Goal: Information Seeking & Learning: Learn about a topic

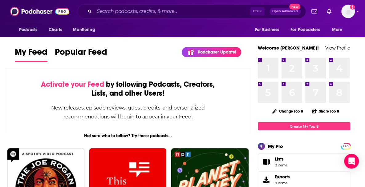
drag, startPoint x: 358, startPoint y: 37, endPoint x: 357, endPoint y: 33, distance: 4.4
click at [358, 37] on div "Podcasts Charts Monitoring For Business For Podcasters More" at bounding box center [182, 30] width 365 height 14
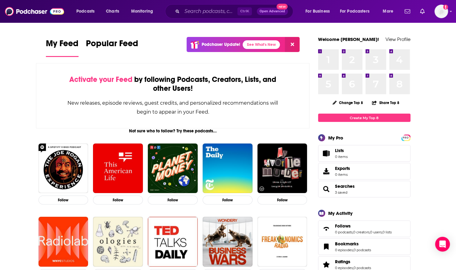
drag, startPoint x: 203, startPoint y: 30, endPoint x: 203, endPoint y: 24, distance: 5.3
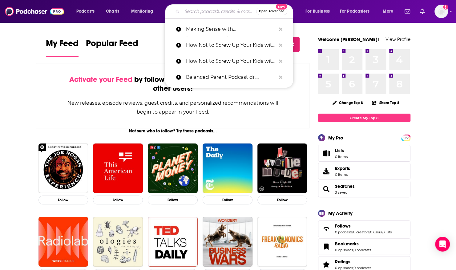
click at [211, 10] on input "Search podcasts, credits, & more..." at bounding box center [219, 11] width 74 height 10
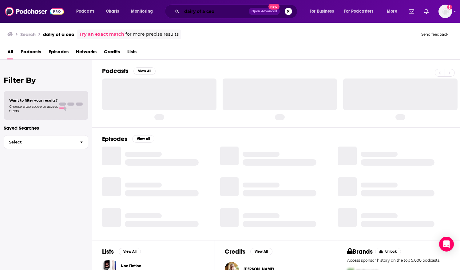
click at [191, 10] on input "dairy of a ceo" at bounding box center [215, 11] width 67 height 10
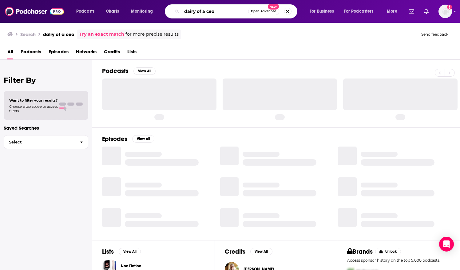
click at [191, 10] on input "dairy of a ceo" at bounding box center [215, 11] width 66 height 10
type input "diary of a ceo"
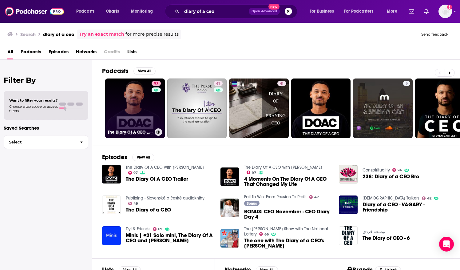
click at [138, 101] on link "97 The Diary Of A CEO with [PERSON_NAME]" at bounding box center [135, 108] width 60 height 60
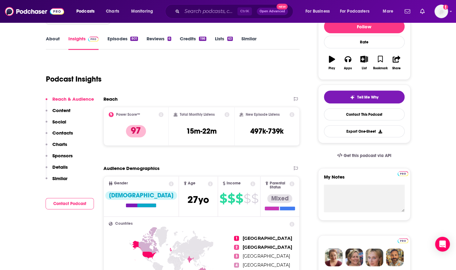
scroll to position [92, 0]
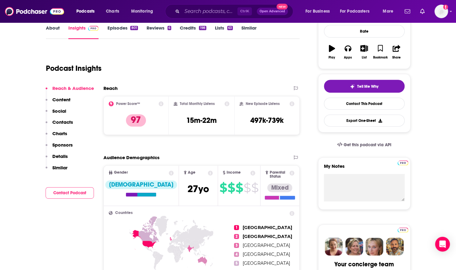
click at [83, 36] on link "Insights" at bounding box center [83, 32] width 30 height 14
click at [58, 125] on p "Contacts" at bounding box center [62, 122] width 21 height 6
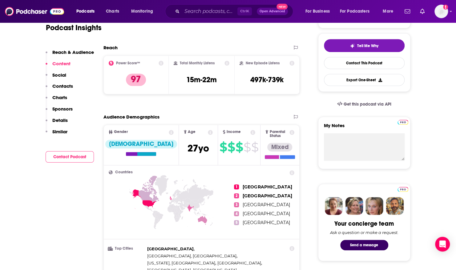
scroll to position [0, 0]
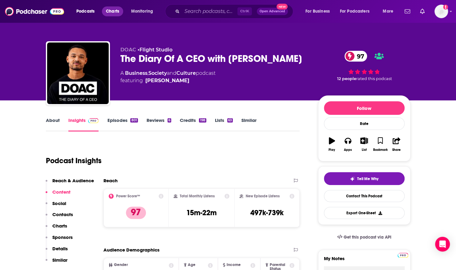
click at [113, 11] on span "Charts" at bounding box center [112, 11] width 13 height 9
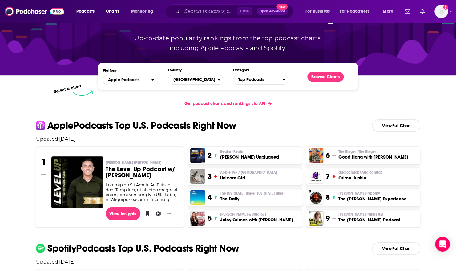
scroll to position [62, 0]
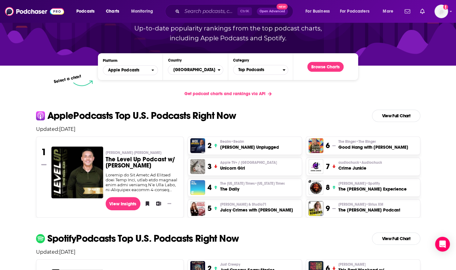
click at [200, 189] on img "The Daily" at bounding box center [197, 187] width 15 height 15
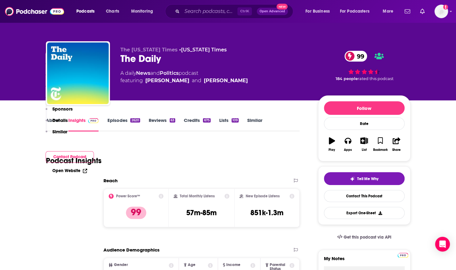
drag, startPoint x: 203, startPoint y: 92, endPoint x: 221, endPoint y: 92, distance: 17.5
click at [221, 194] on div "Total Monthly Listens 57m-85m" at bounding box center [202, 208] width 56 height 28
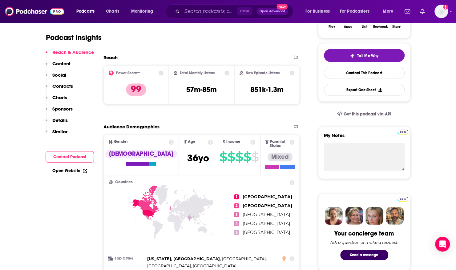
click at [186, 6] on input "Search podcasts, credits, & more..." at bounding box center [209, 11] width 55 height 10
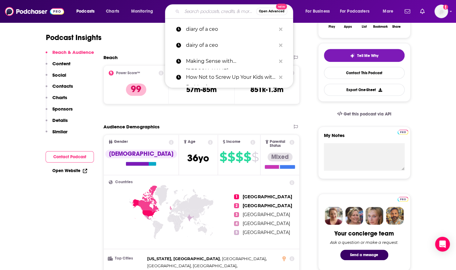
click at [124, 40] on div "Podcast Insights" at bounding box center [170, 33] width 249 height 31
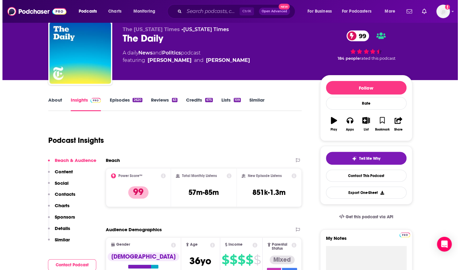
scroll to position [0, 0]
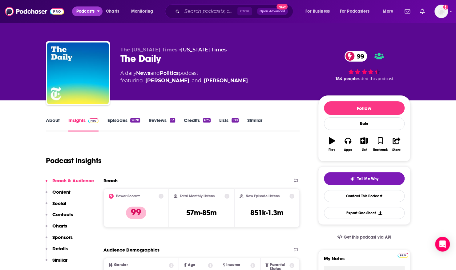
click at [94, 10] on span "Podcasts" at bounding box center [85, 11] width 18 height 9
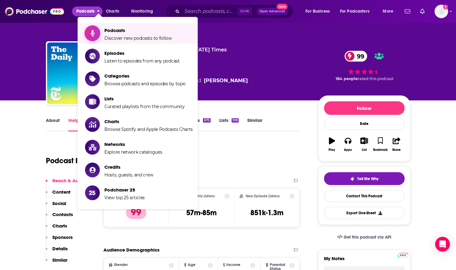
click at [155, 36] on span "Discover new podcasts to follow" at bounding box center [137, 38] width 67 height 6
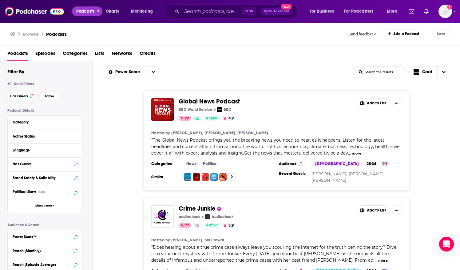
click at [88, 14] on span "Podcasts" at bounding box center [85, 11] width 18 height 9
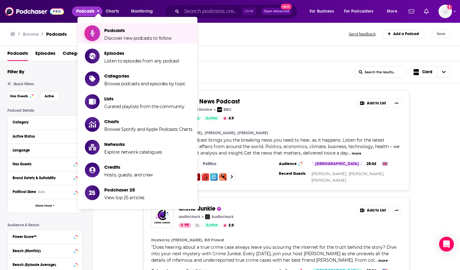
click at [122, 36] on span "Podcasts Discover new podcasts to follow" at bounding box center [137, 33] width 67 height 15
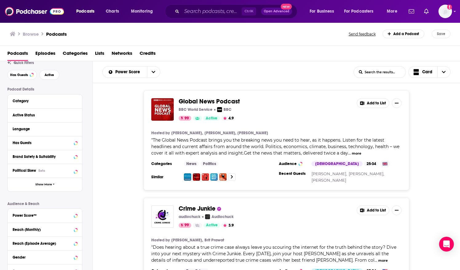
scroll to position [31, 0]
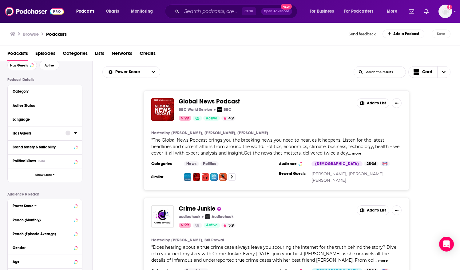
click at [76, 135] on icon at bounding box center [75, 132] width 3 height 5
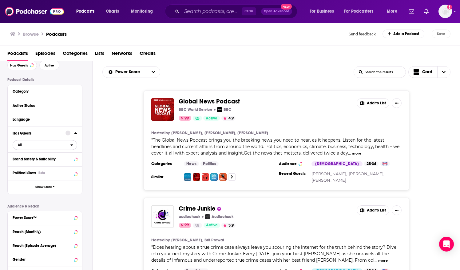
click at [55, 145] on span "All" at bounding box center [42, 145] width 58 height 8
click at [60, 167] on span "497k" at bounding box center [63, 164] width 26 height 3
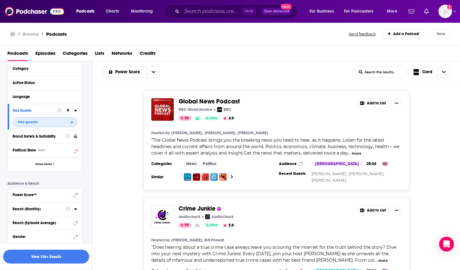
scroll to position [62, 0]
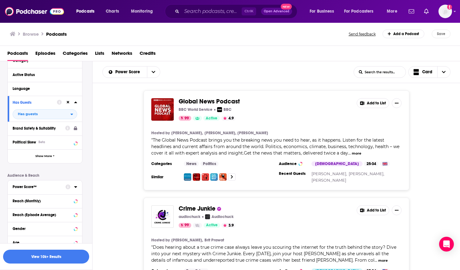
click at [74, 188] on div at bounding box center [72, 187] width 12 height 8
click at [75, 186] on icon at bounding box center [75, 186] width 3 height 5
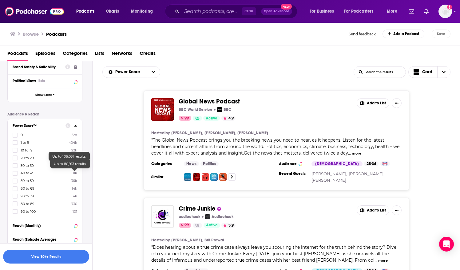
scroll to position [123, 0]
click at [76, 125] on icon at bounding box center [75, 125] width 3 height 2
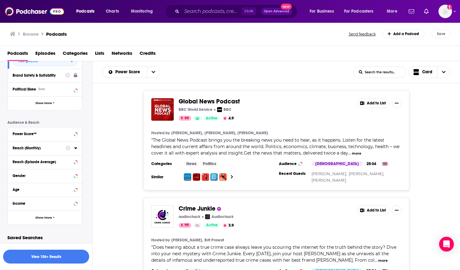
click at [75, 149] on icon at bounding box center [75, 148] width 3 height 5
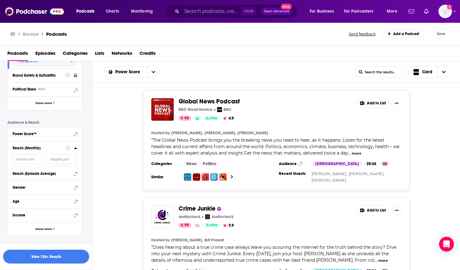
scroll to position [123, 0]
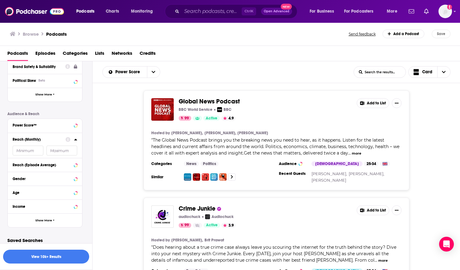
click at [77, 139] on icon at bounding box center [75, 139] width 3 height 5
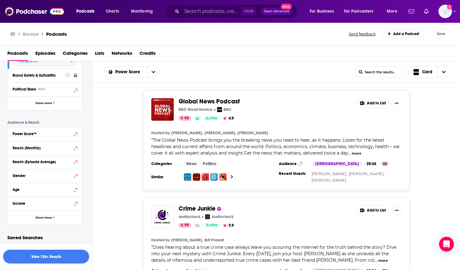
scroll to position [114, 0]
click at [32, 176] on div "Gender" at bounding box center [37, 176] width 49 height 4
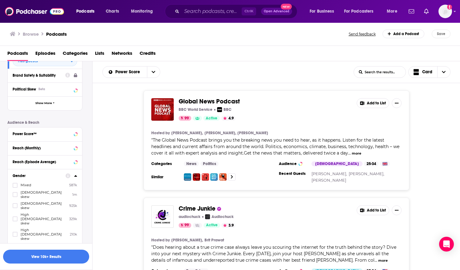
click at [32, 201] on span "[DEMOGRAPHIC_DATA] skew" at bounding box center [44, 205] width 46 height 9
click at [15, 207] on input "multiSelectOption-moderatefemale-2" at bounding box center [15, 207] width 0 height 0
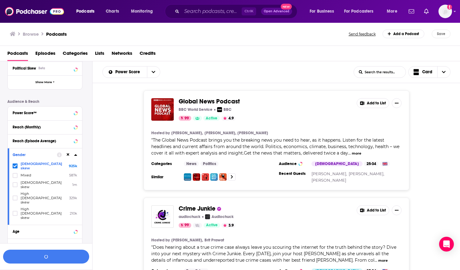
scroll to position [145, 0]
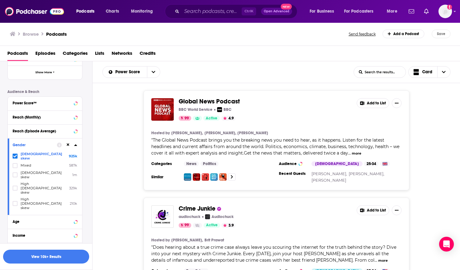
click at [68, 147] on button at bounding box center [68, 144] width 5 height 5
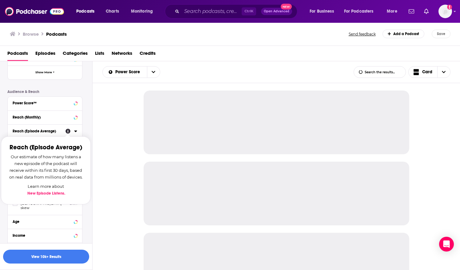
click at [58, 132] on div "Reach (Episode Average)" at bounding box center [37, 131] width 49 height 4
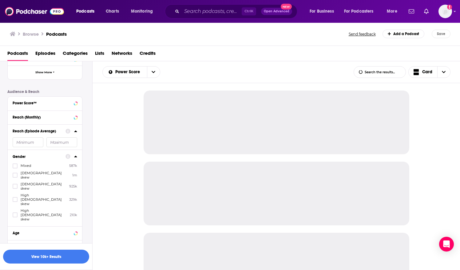
click at [74, 131] on icon at bounding box center [75, 131] width 3 height 5
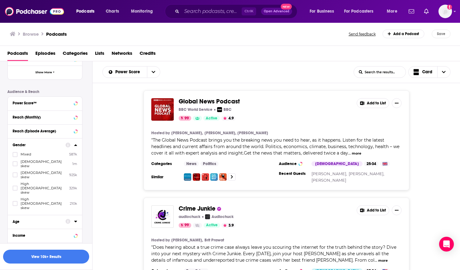
click at [77, 219] on icon at bounding box center [75, 221] width 3 height 5
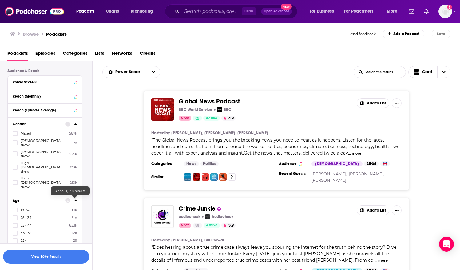
scroll to position [176, 0]
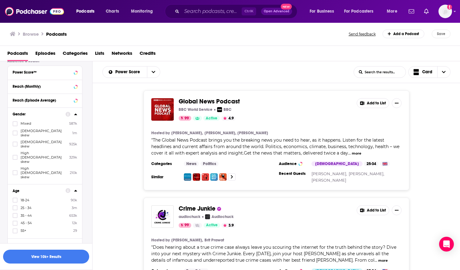
click at [29, 213] on span "35 - 44" at bounding box center [26, 215] width 11 height 4
click at [15, 217] on input "multiSelectOption-35-44-2" at bounding box center [15, 217] width 0 height 0
click at [44, 242] on icon "button" at bounding box center [46, 256] width 5 height 5
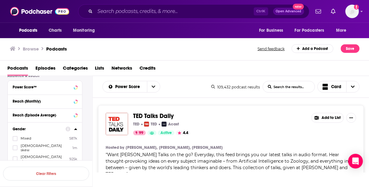
scroll to position [176, 0]
